Goal: Find specific page/section: Find specific page/section

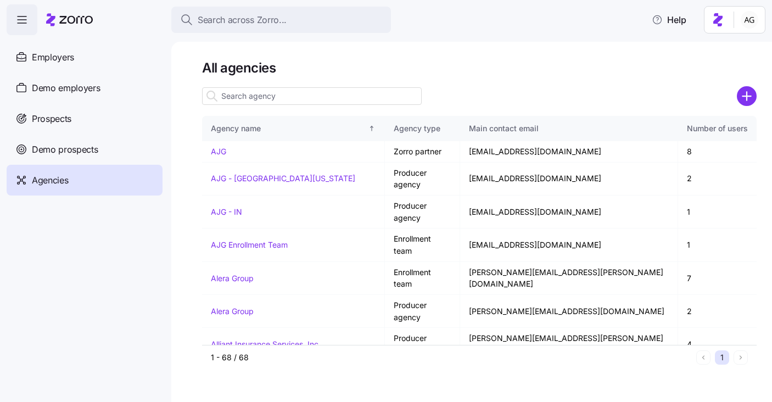
click at [256, 20] on span "Search across Zorro..." at bounding box center [242, 20] width 89 height 14
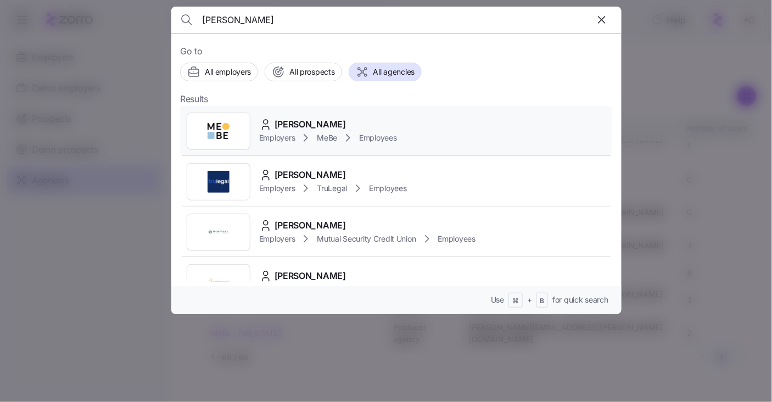
type input "annette krue"
click at [301, 136] on icon at bounding box center [305, 137] width 13 height 13
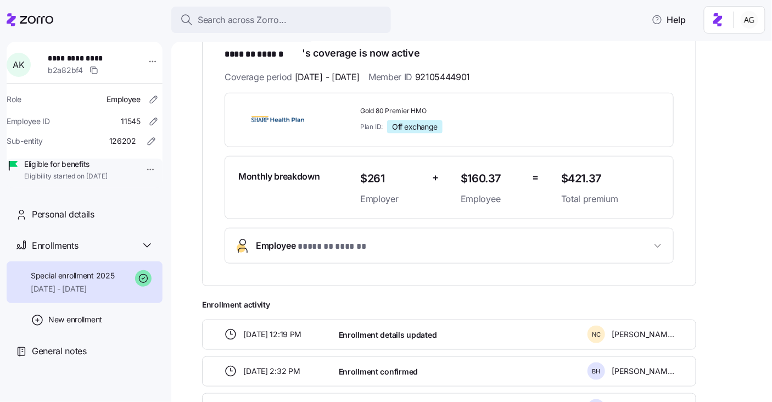
scroll to position [199, 0]
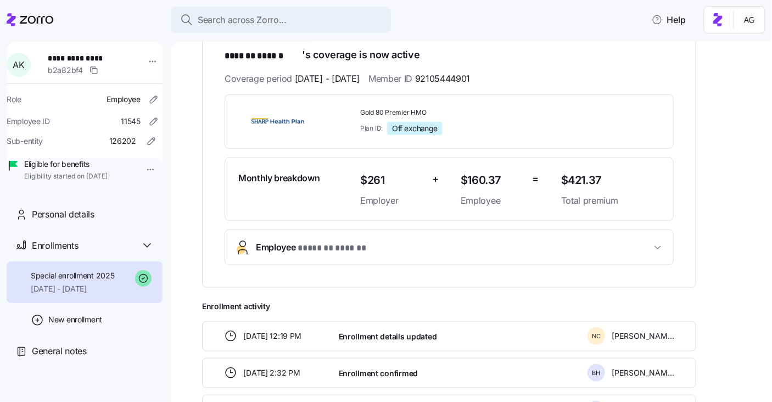
click at [93, 294] on span "07/01/2025 - 12/31/2025" at bounding box center [73, 288] width 84 height 11
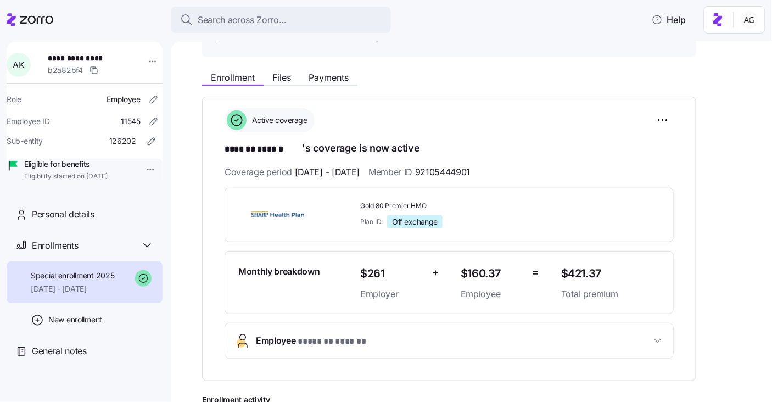
scroll to position [0, 0]
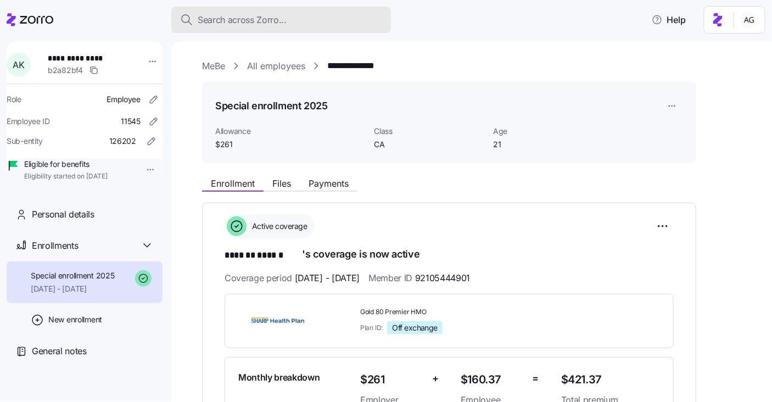
click at [231, 23] on span "Search across Zorro..." at bounding box center [242, 20] width 89 height 14
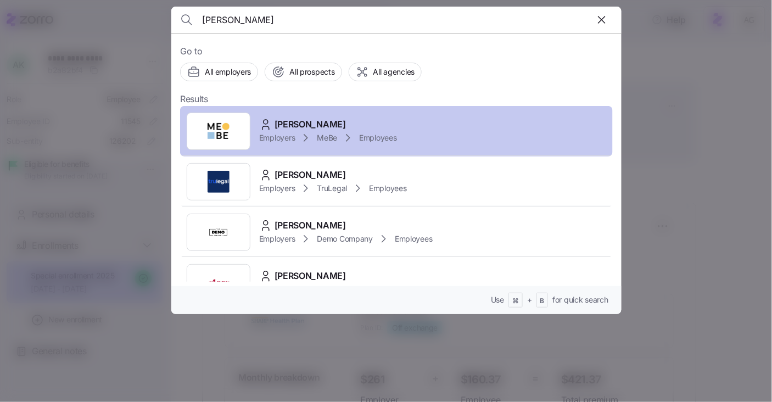
type input "annette krueger"
click at [291, 114] on div "ANNETTE KRUGER Employers MeBe Employees" at bounding box center [396, 131] width 433 height 51
